Goal: Contribute content: Contribute content

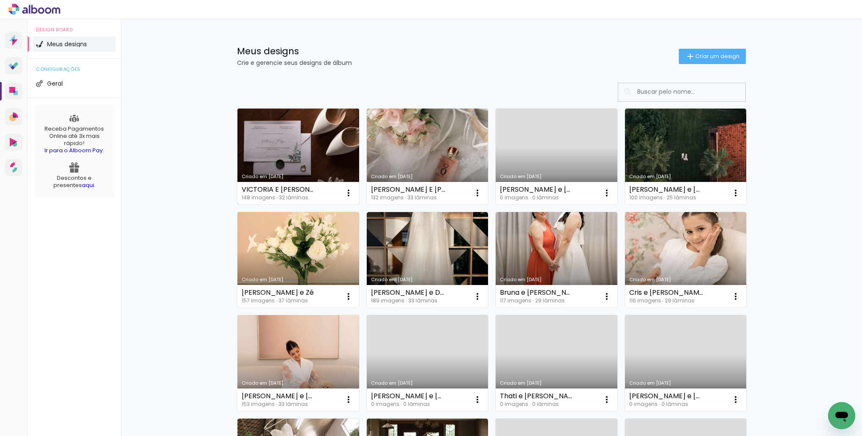
click at [287, 158] on link "Criado em [DATE]" at bounding box center [298, 156] width 122 height 96
click at [518, 239] on link "Criado em [DATE]" at bounding box center [556, 260] width 122 height 96
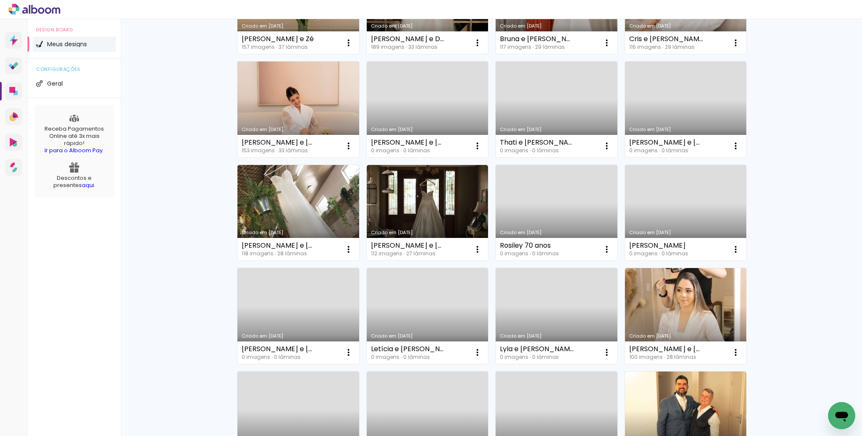
scroll to position [258, 0]
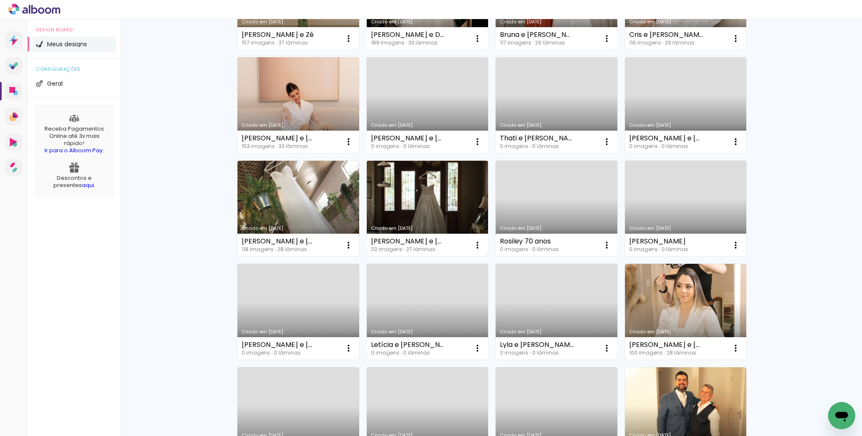
click at [421, 192] on link "Criado em [DATE]" at bounding box center [428, 209] width 122 height 96
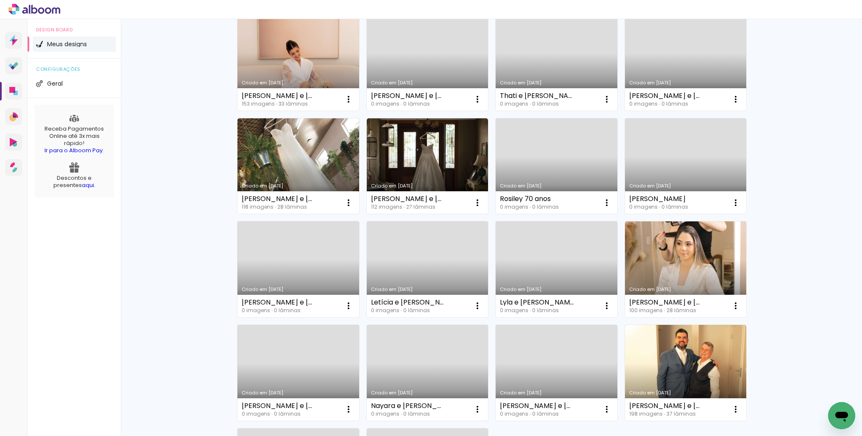
scroll to position [314, 0]
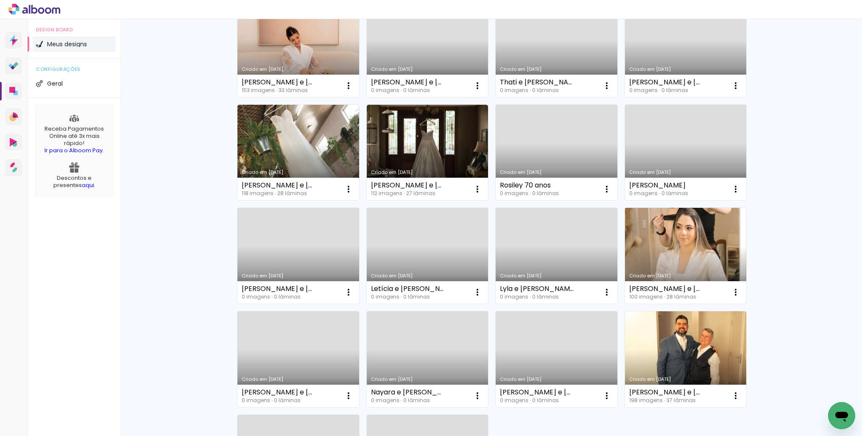
click at [696, 246] on link "Criado em [DATE]" at bounding box center [686, 256] width 122 height 96
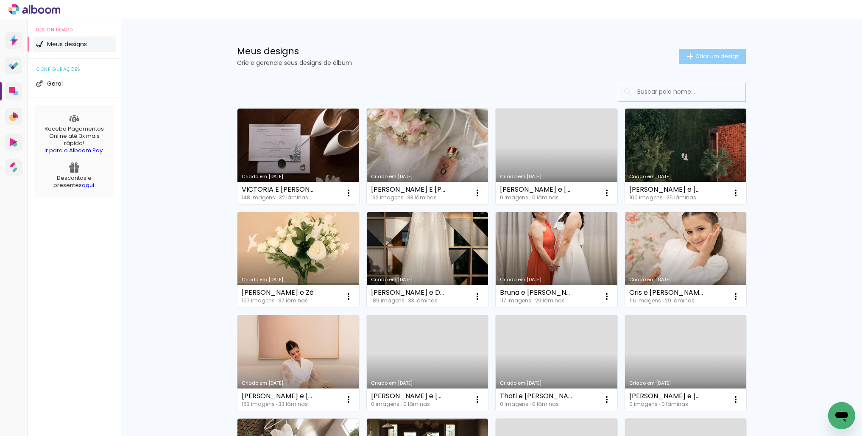
click at [715, 53] on span "Criar um design" at bounding box center [717, 56] width 44 height 6
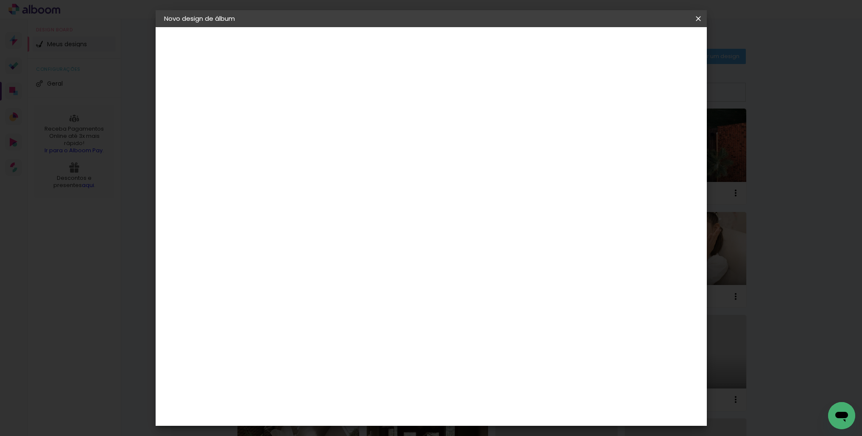
click at [303, 115] on input at bounding box center [303, 113] width 0 height 13
type input "LIGIA E OTAVIO"
type paper-input "LIGIA E OTAVIO"
click at [0, 0] on slot "Avançar" at bounding box center [0, 0] width 0 height 0
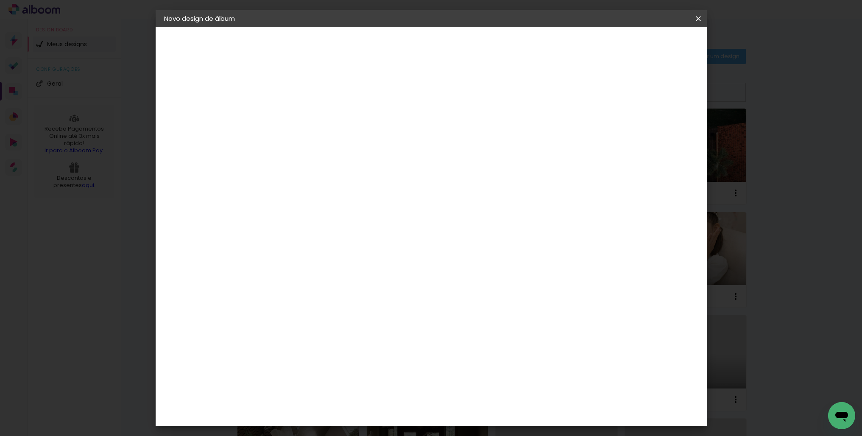
click at [320, 388] on div "Quality" at bounding box center [308, 391] width 23 height 7
click at [461, 50] on paper-button "Avançar" at bounding box center [441, 45] width 42 height 14
click at [336, 141] on input "text" at bounding box center [319, 147] width 33 height 13
click at [0, 0] on slot "Encadernados" at bounding box center [0, 0] width 0 height 0
type input "Encadernados"
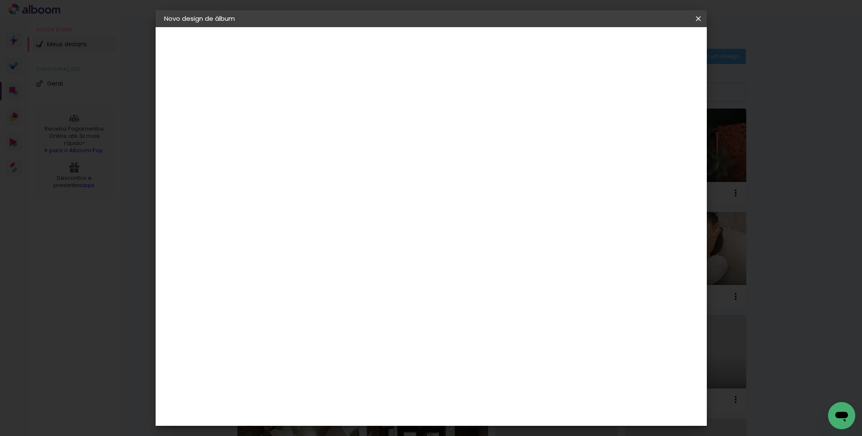
click at [360, 378] on span "30 × 40" at bounding box center [339, 389] width 39 height 22
click at [0, 0] on slot "Avançar" at bounding box center [0, 0] width 0 height 0
click at [651, 44] on span "Iniciar design" at bounding box center [632, 45] width 39 height 6
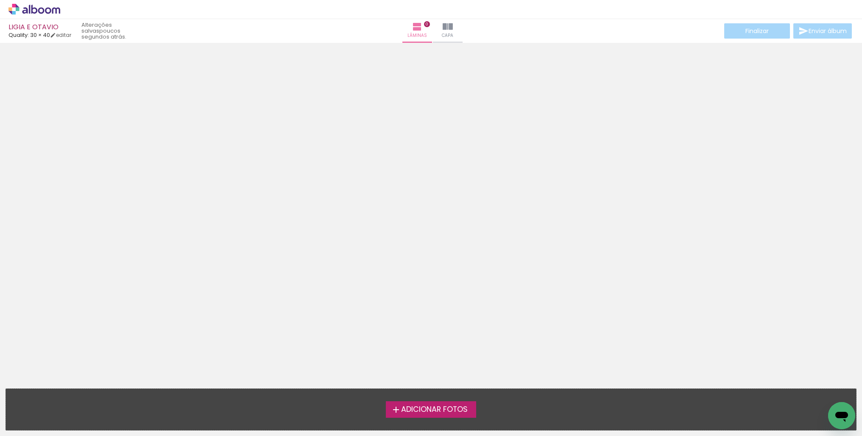
click at [423, 409] on span "Adicionar Fotos" at bounding box center [434, 410] width 67 height 8
click at [0, 0] on input "file" at bounding box center [0, 0] width 0 height 0
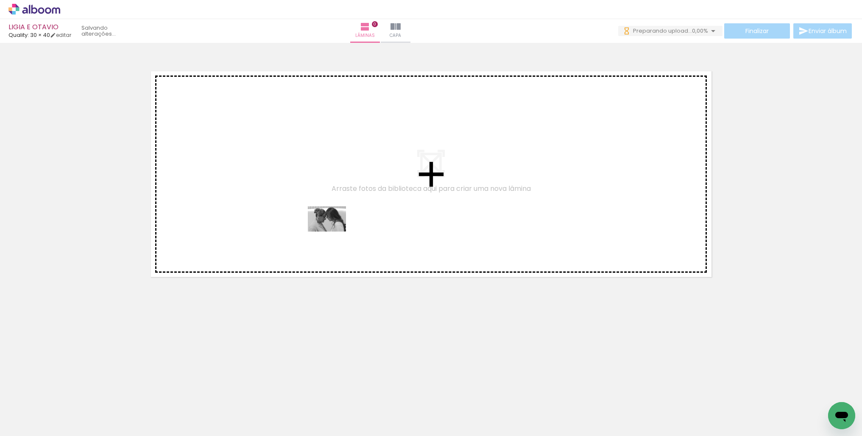
drag, startPoint x: 93, startPoint y: 401, endPoint x: 334, endPoint y: 230, distance: 296.0
click at [334, 230] on quentale-workspace at bounding box center [431, 218] width 862 height 436
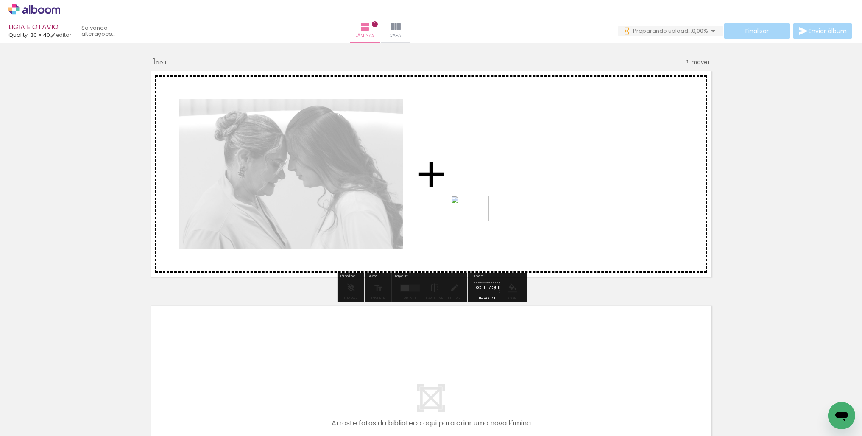
drag, startPoint x: 139, startPoint y: 399, endPoint x: 479, endPoint y: 220, distance: 384.8
click at [479, 220] on quentale-workspace at bounding box center [431, 218] width 862 height 436
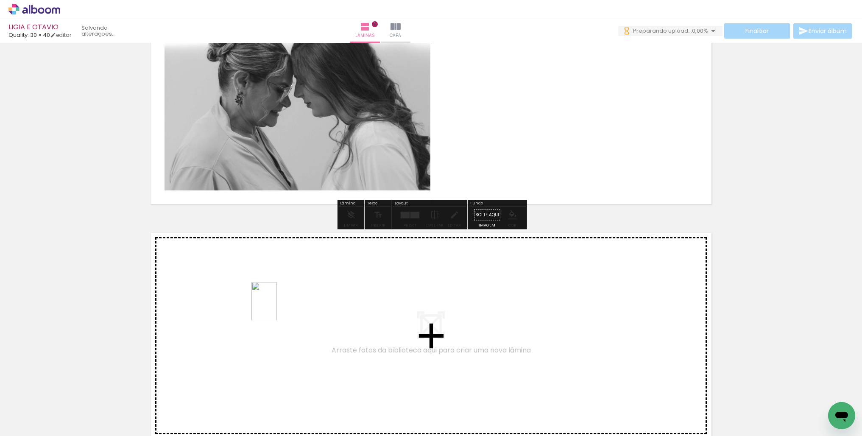
drag, startPoint x: 186, startPoint y: 400, endPoint x: 277, endPoint y: 307, distance: 129.5
click at [277, 307] on quentale-workspace at bounding box center [431, 218] width 862 height 436
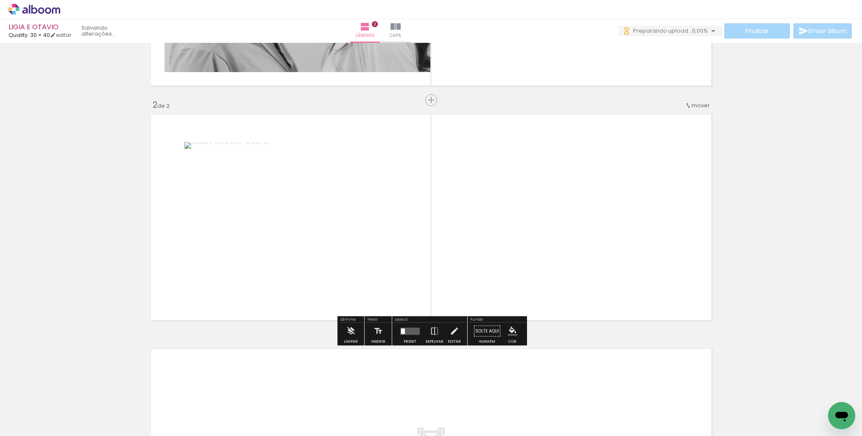
scroll to position [195, 0]
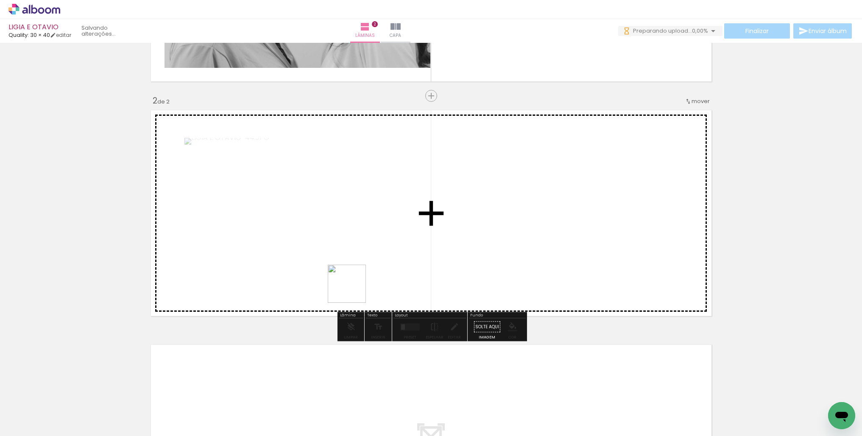
drag, startPoint x: 233, startPoint y: 410, endPoint x: 369, endPoint y: 270, distance: 195.4
click at [369, 270] on quentale-workspace at bounding box center [431, 218] width 862 height 436
drag, startPoint x: 295, startPoint y: 399, endPoint x: 495, endPoint y: 249, distance: 249.8
click at [495, 249] on quentale-workspace at bounding box center [431, 218] width 862 height 436
drag, startPoint x: 371, startPoint y: 352, endPoint x: 488, endPoint y: 246, distance: 157.8
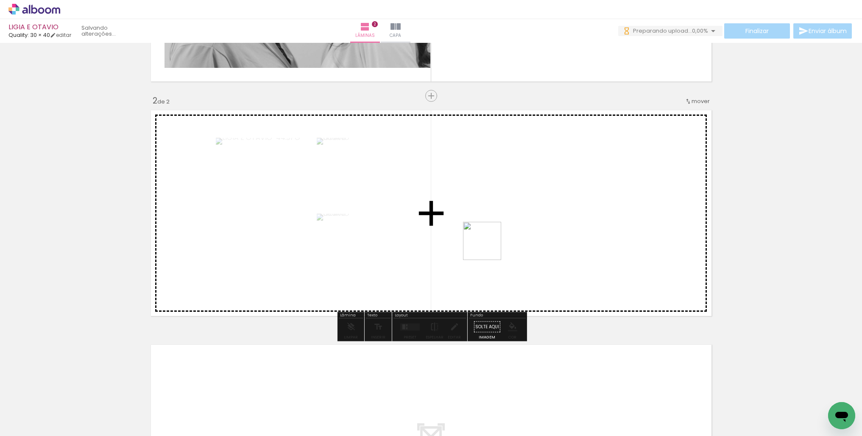
click at [490, 245] on quentale-workspace at bounding box center [431, 218] width 862 height 436
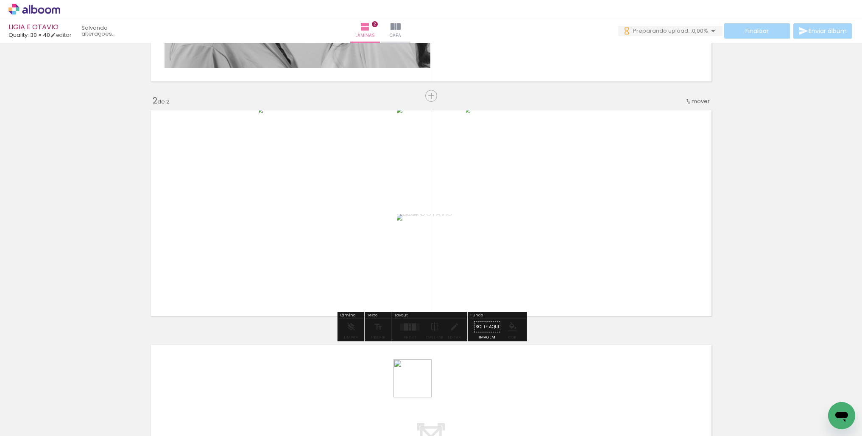
scroll to position [0, 0]
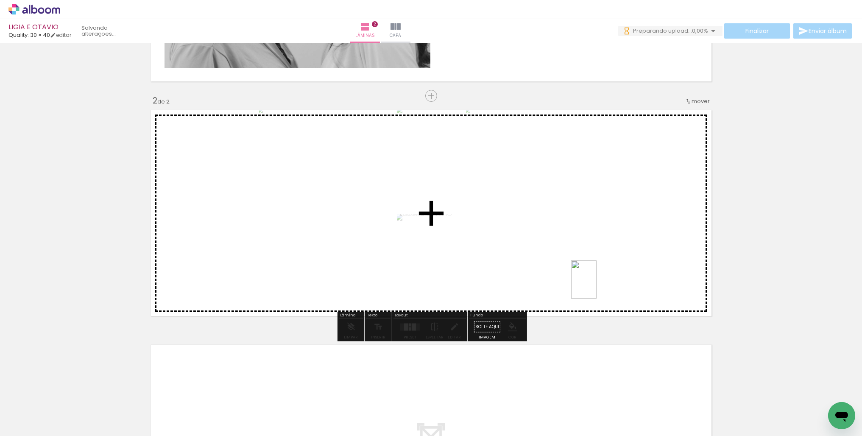
drag, startPoint x: 377, startPoint y: 406, endPoint x: 622, endPoint y: 270, distance: 279.6
click at [618, 272] on quentale-workspace at bounding box center [431, 218] width 862 height 436
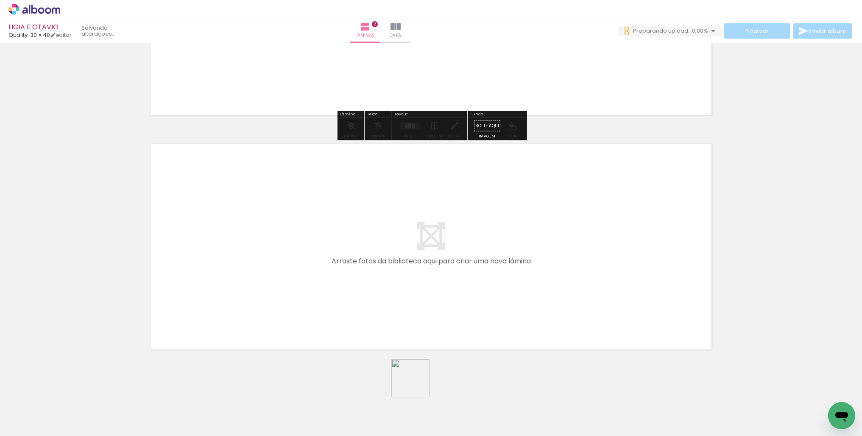
drag, startPoint x: 417, startPoint y: 384, endPoint x: 365, endPoint y: 273, distance: 122.5
click at [365, 273] on quentale-workspace at bounding box center [431, 218] width 862 height 436
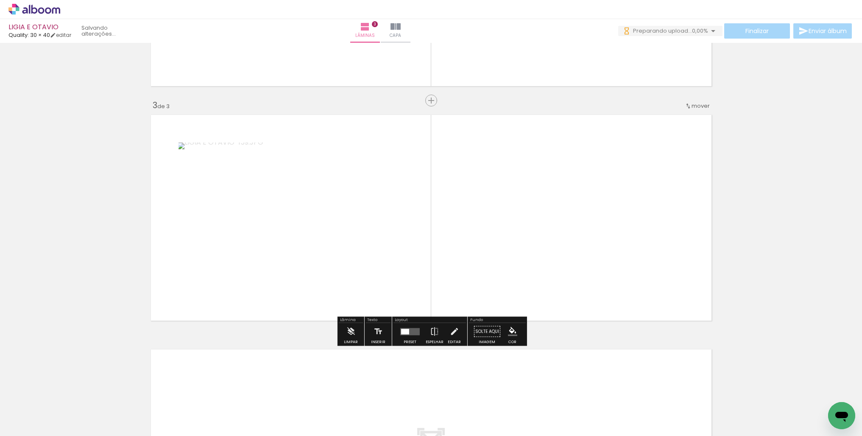
scroll to position [430, 0]
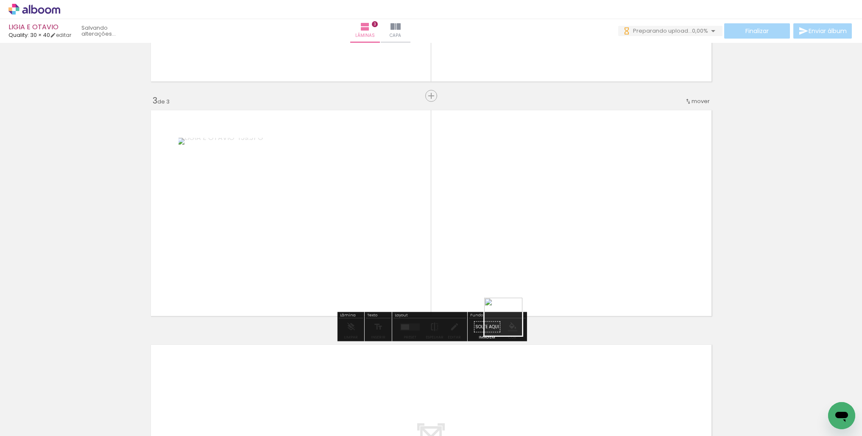
drag, startPoint x: 470, startPoint y: 405, endPoint x: 540, endPoint y: 239, distance: 179.9
click at [540, 239] on quentale-workspace at bounding box center [431, 218] width 862 height 436
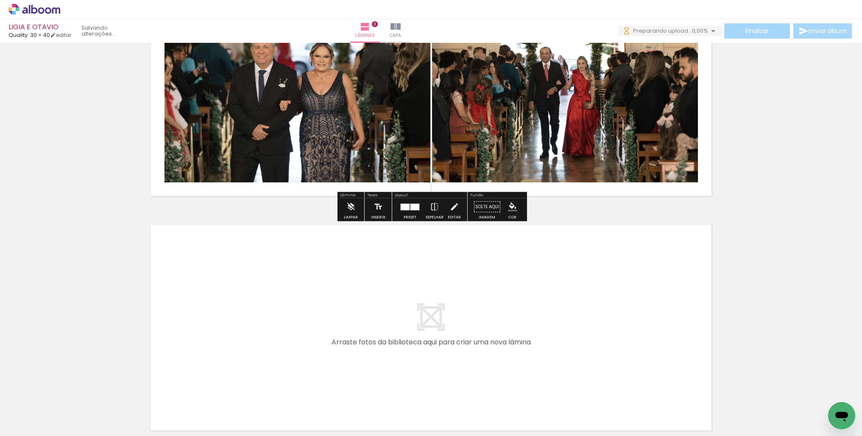
scroll to position [0, 0]
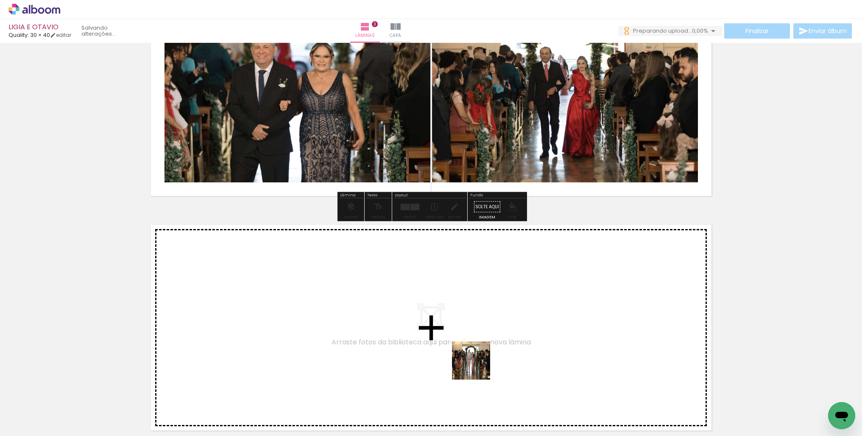
drag, startPoint x: 502, startPoint y: 403, endPoint x: 440, endPoint y: 309, distance: 112.3
click at [440, 309] on quentale-workspace at bounding box center [431, 218] width 862 height 436
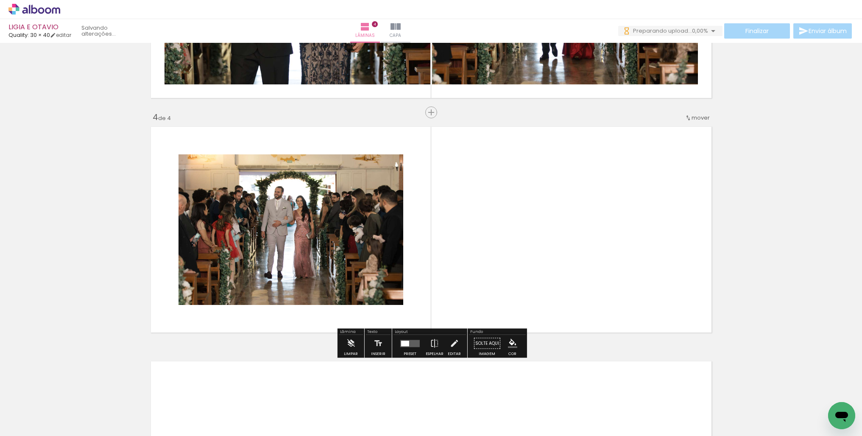
scroll to position [664, 0]
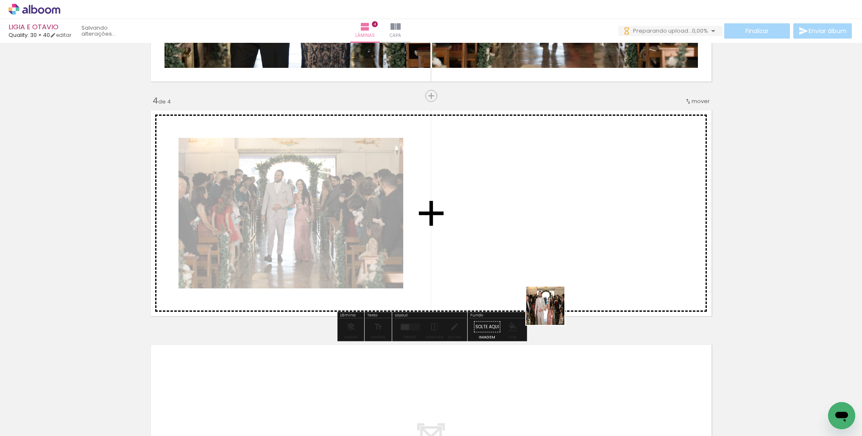
drag, startPoint x: 554, startPoint y: 392, endPoint x: 546, endPoint y: 252, distance: 140.5
click at [546, 252] on quentale-workspace at bounding box center [431, 218] width 862 height 436
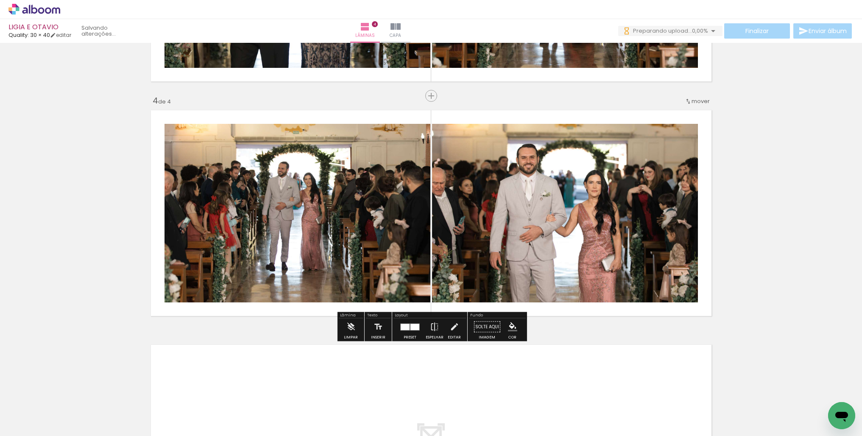
drag, startPoint x: 611, startPoint y: 401, endPoint x: 622, endPoint y: 290, distance: 112.0
click at [621, 285] on quentale-workspace at bounding box center [431, 218] width 862 height 436
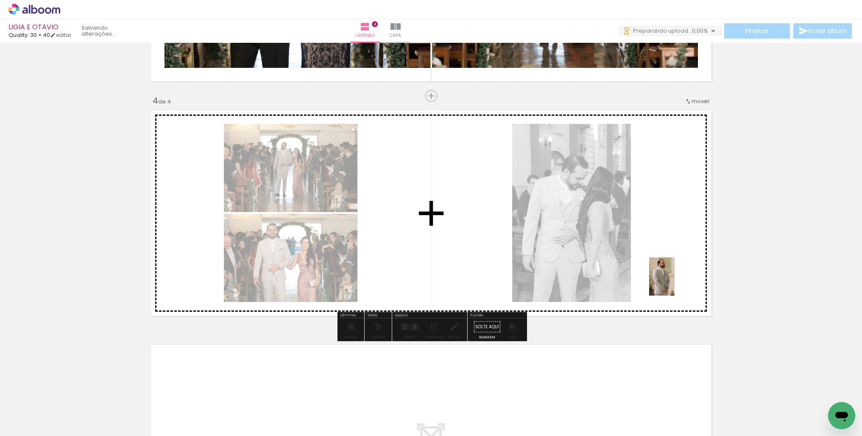
drag, startPoint x: 656, startPoint y: 400, endPoint x: 674, endPoint y: 281, distance: 120.4
click at [674, 281] on quentale-workspace at bounding box center [431, 218] width 862 height 436
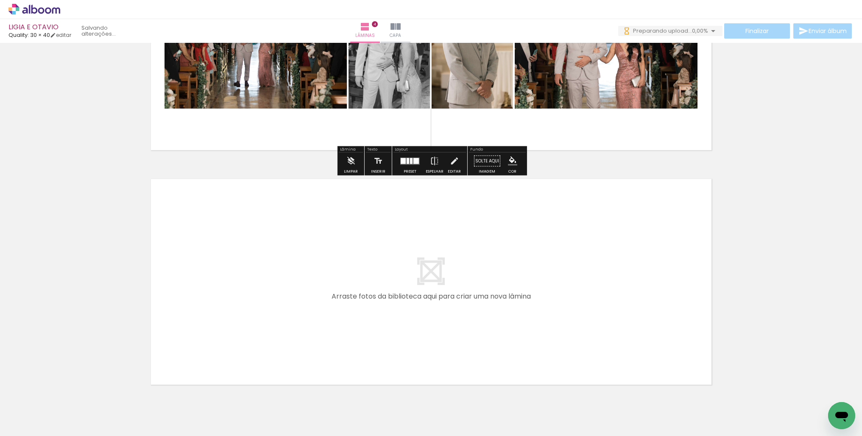
scroll to position [0, 210]
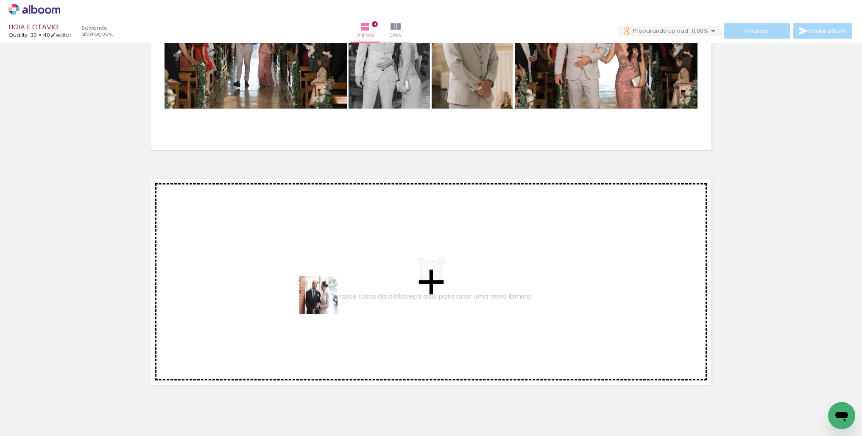
drag, startPoint x: 287, startPoint y: 392, endPoint x: 327, endPoint y: 297, distance: 103.7
click at [327, 297] on quentale-workspace at bounding box center [431, 218] width 862 height 436
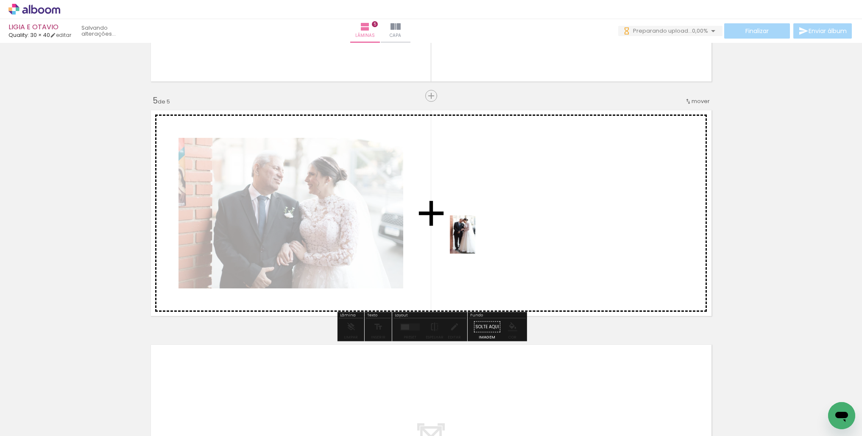
drag, startPoint x: 371, startPoint y: 353, endPoint x: 475, endPoint y: 240, distance: 153.9
click at [475, 240] on quentale-workspace at bounding box center [431, 218] width 862 height 436
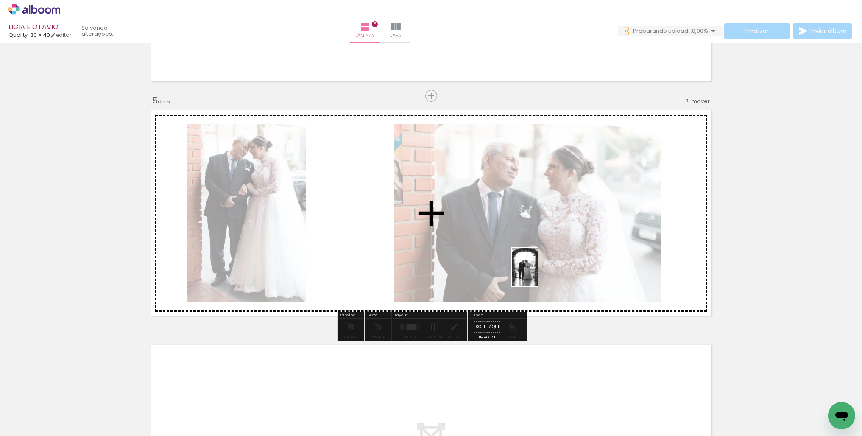
drag, startPoint x: 374, startPoint y: 410, endPoint x: 533, endPoint y: 290, distance: 198.8
click at [537, 273] on quentale-workspace at bounding box center [431, 218] width 862 height 436
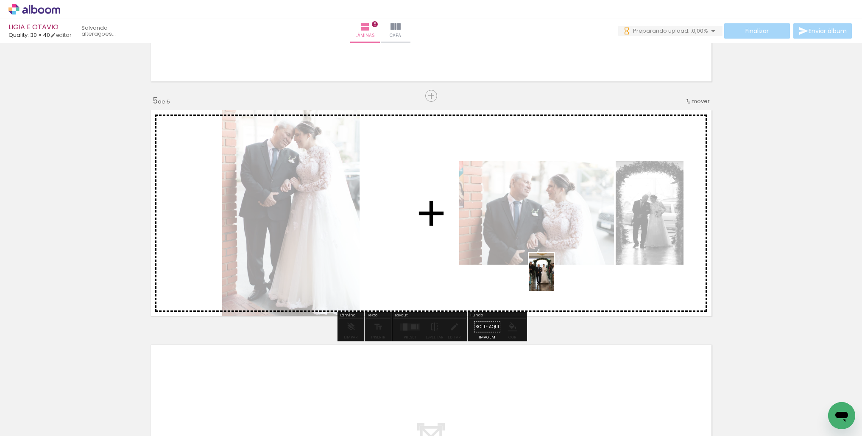
drag, startPoint x: 415, startPoint y: 402, endPoint x: 577, endPoint y: 260, distance: 215.3
click at [577, 260] on quentale-workspace at bounding box center [431, 218] width 862 height 436
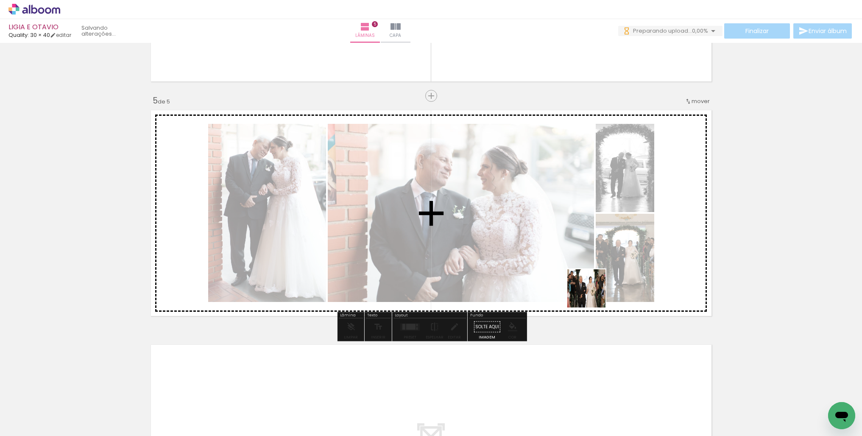
drag, startPoint x: 468, startPoint y: 411, endPoint x: 621, endPoint y: 277, distance: 202.7
click at [622, 273] on quentale-workspace at bounding box center [431, 218] width 862 height 436
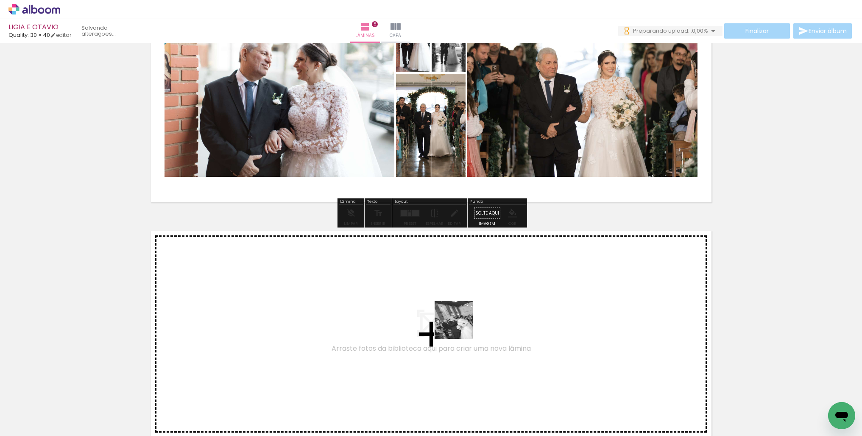
drag, startPoint x: 503, startPoint y: 406, endPoint x: 448, endPoint y: 311, distance: 109.6
click at [448, 311] on quentale-workspace at bounding box center [431, 218] width 862 height 436
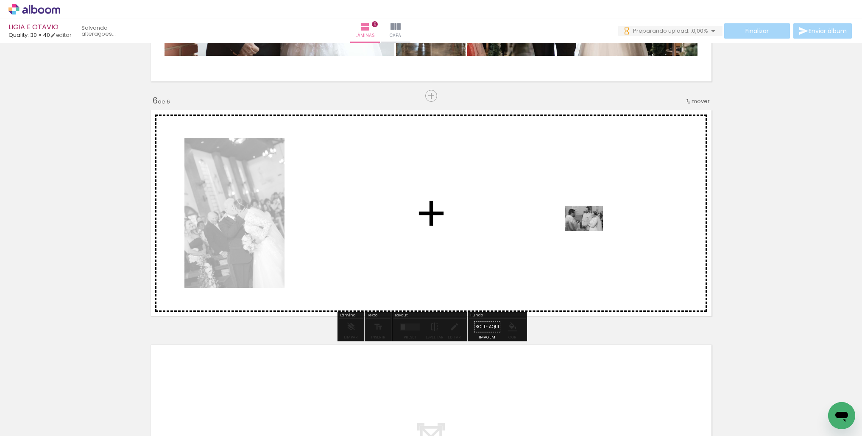
drag, startPoint x: 556, startPoint y: 407, endPoint x: 590, endPoint y: 231, distance: 179.2
click at [590, 231] on quentale-workspace at bounding box center [431, 218] width 862 height 436
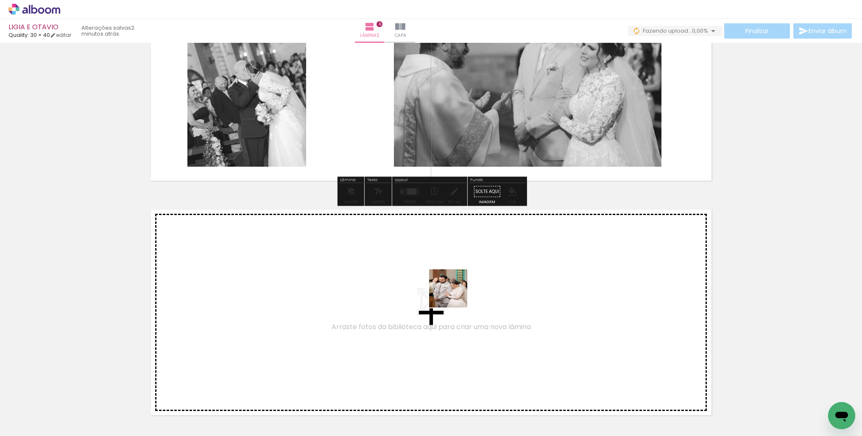
drag, startPoint x: 602, startPoint y: 392, endPoint x: 448, endPoint y: 291, distance: 184.2
click at [448, 291] on quentale-workspace at bounding box center [431, 218] width 862 height 436
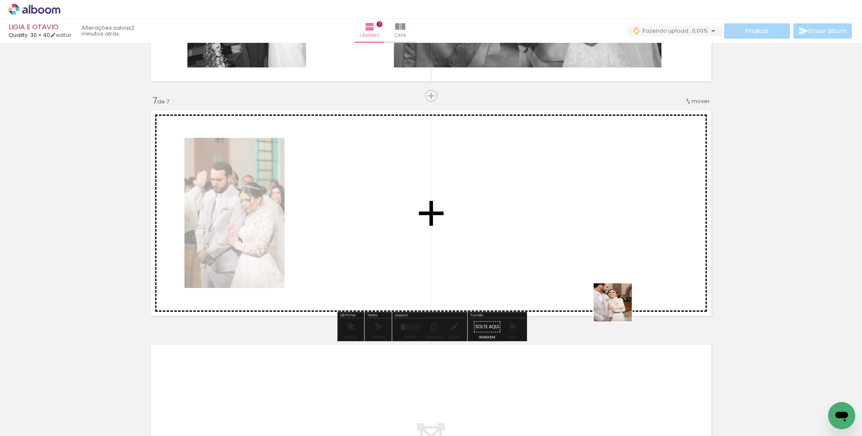
drag, startPoint x: 658, startPoint y: 412, endPoint x: 606, endPoint y: 280, distance: 141.5
click at [606, 280] on quentale-workspace at bounding box center [431, 218] width 862 height 436
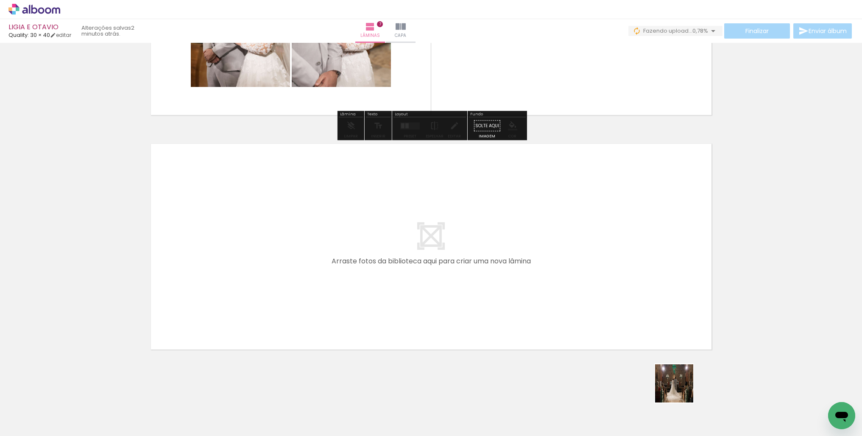
drag, startPoint x: 711, startPoint y: 409, endPoint x: 504, endPoint y: 257, distance: 256.2
click at [504, 257] on quentale-workspace at bounding box center [431, 218] width 862 height 436
